Goal: Task Accomplishment & Management: Manage account settings

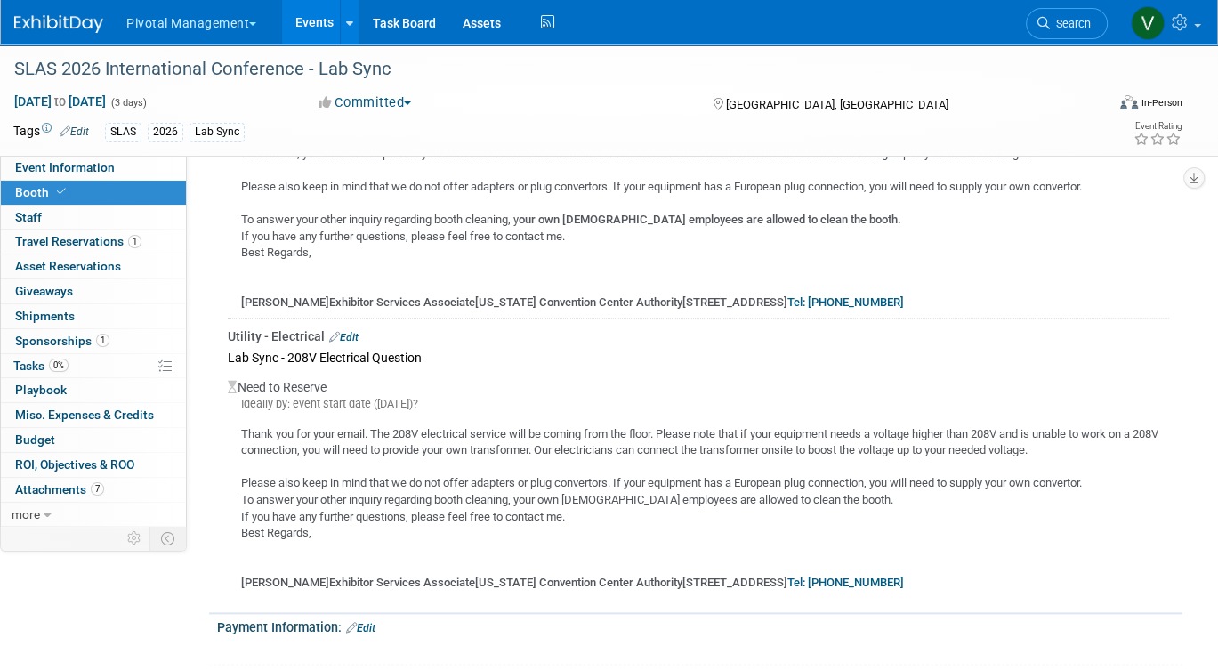
click at [320, 16] on link "Events" at bounding box center [314, 22] width 65 height 44
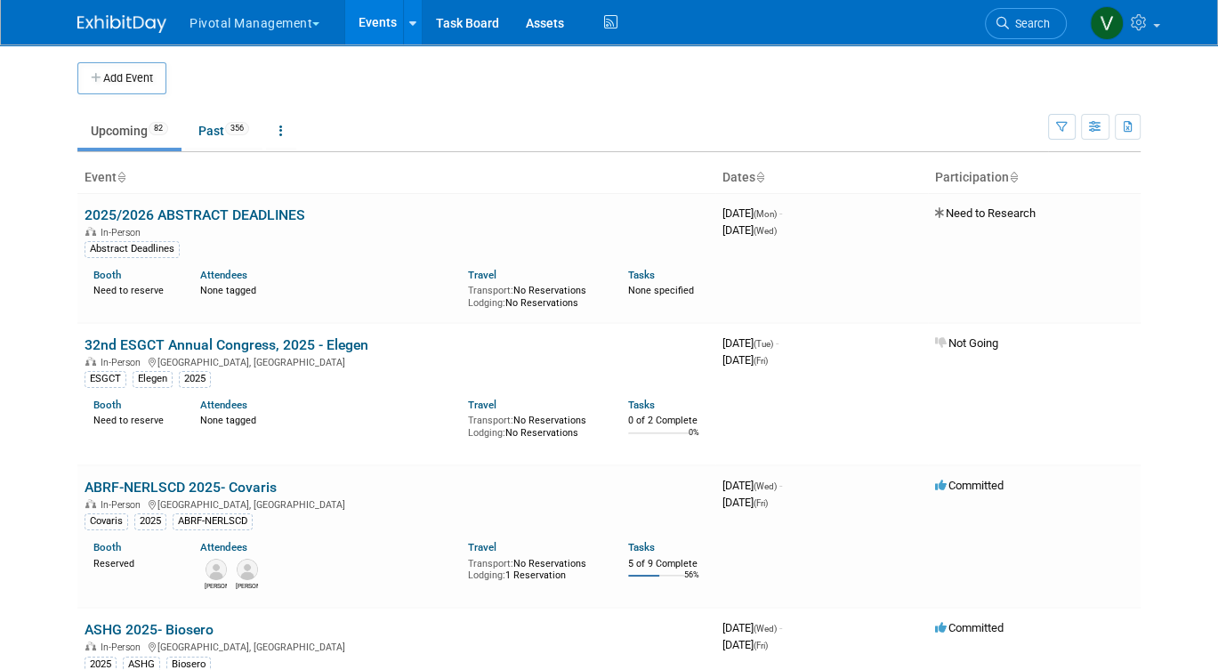
scroll to position [3314, 0]
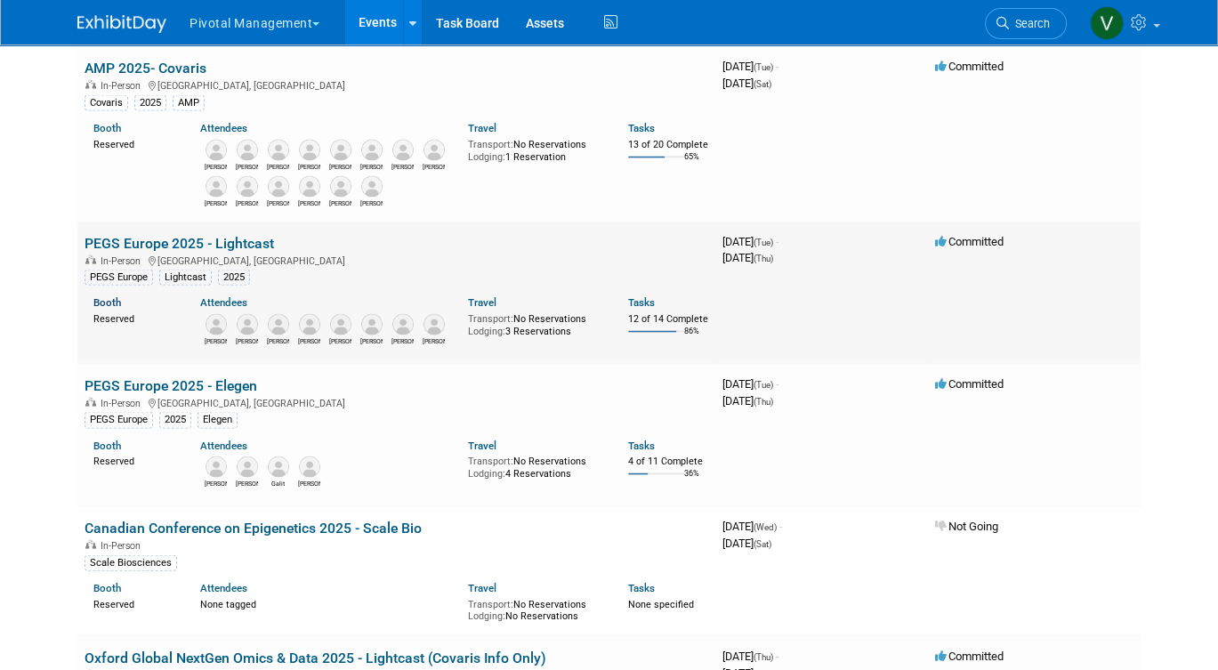
click at [110, 309] on link "Booth" at bounding box center [107, 302] width 28 height 12
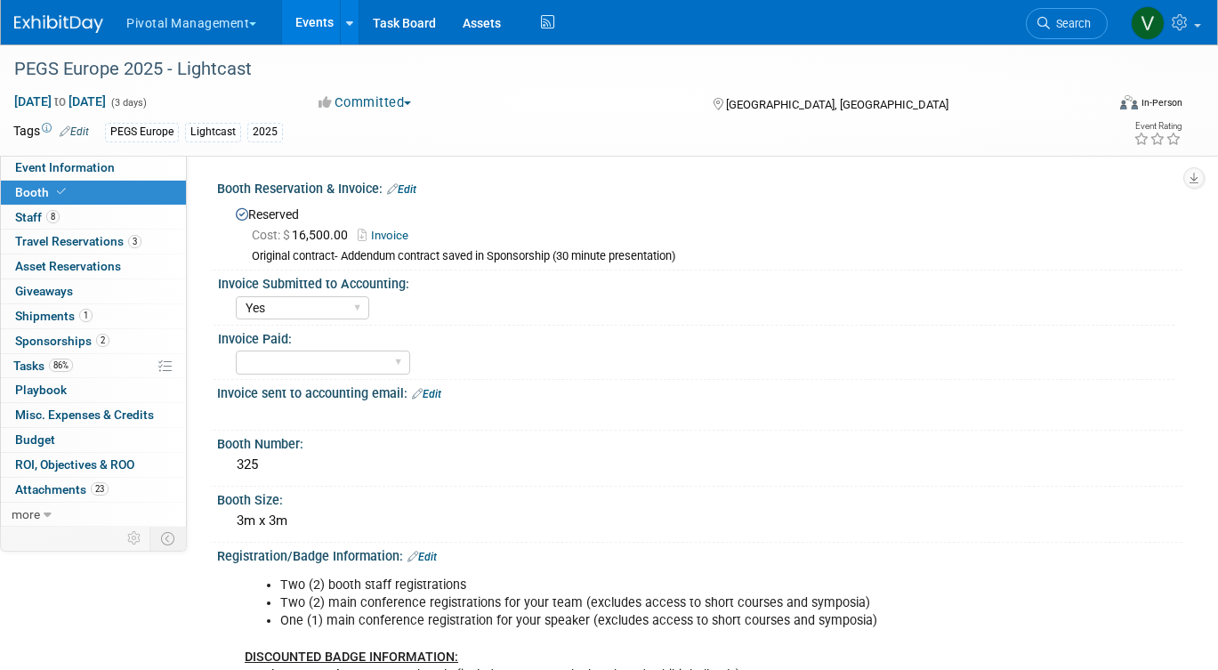
select select "Yes"
